Goal: Check status: Check status

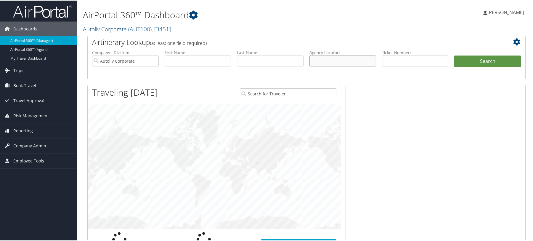
click at [339, 66] on input "text" at bounding box center [342, 60] width 67 height 11
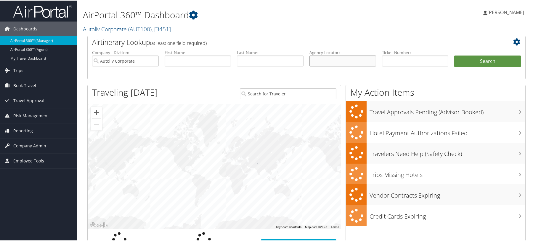
paste input "D1TQQ6"
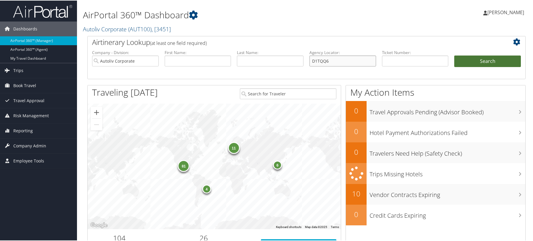
type input "D1TQQ6"
click at [466, 67] on button "Search" at bounding box center [487, 61] width 67 height 12
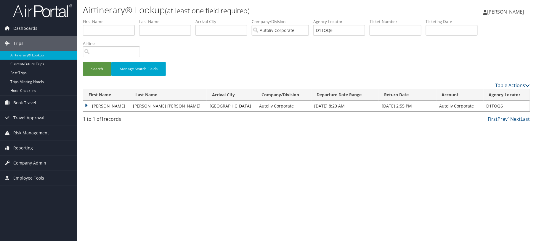
click at [99, 112] on td "PEDRO" at bounding box center [106, 106] width 47 height 11
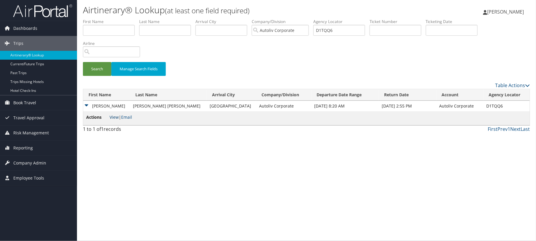
click at [115, 120] on link "View" at bounding box center [113, 118] width 9 height 6
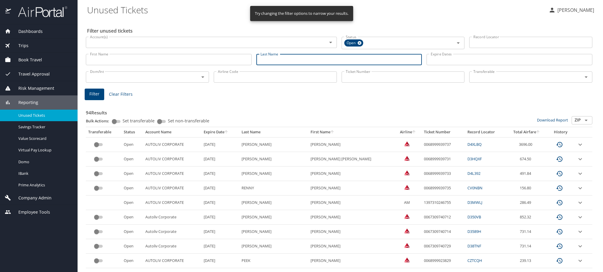
click at [288, 65] on input "Last Name" at bounding box center [339, 59] width 166 height 11
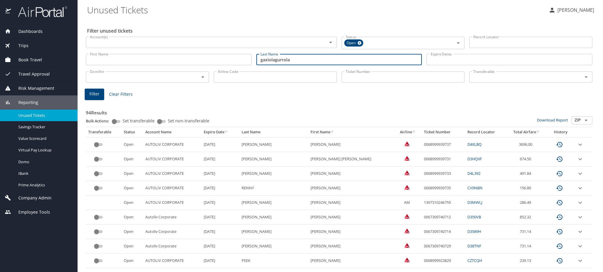
type input "gaxiolagurrola"
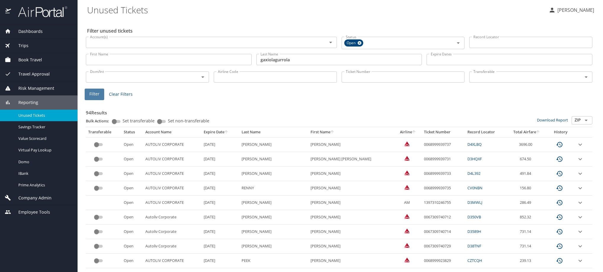
click at [96, 98] on span "Filter" at bounding box center [94, 93] width 10 height 7
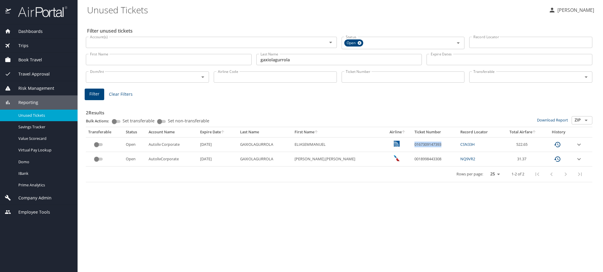
drag, startPoint x: 401, startPoint y: 166, endPoint x: 446, endPoint y: 170, distance: 44.6
click at [446, 152] on td "0167309147393" at bounding box center [435, 144] width 46 height 15
copy td "0167309147393"
